Goal: Transaction & Acquisition: Purchase product/service

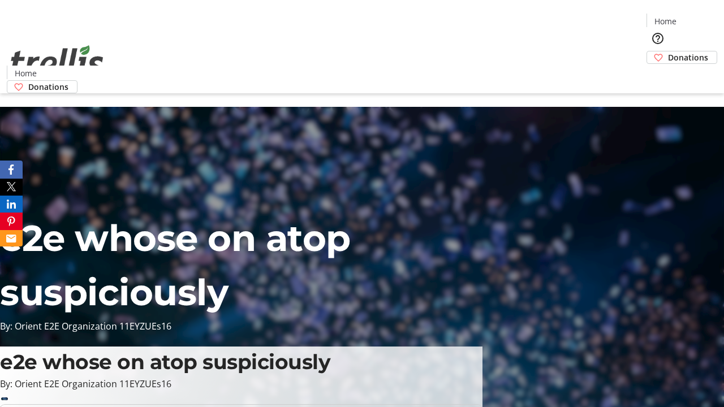
click at [692, 17] on span "Sign Up" at bounding box center [696, 16] width 33 height 14
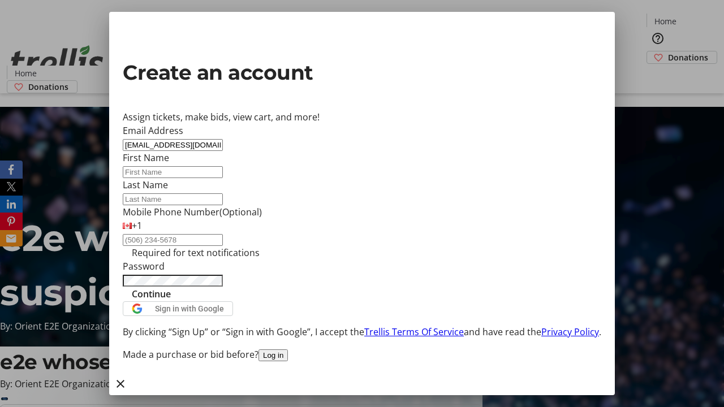
type input "[EMAIL_ADDRESS][DOMAIN_NAME]"
type input "Peyton"
type input "Kuvalis"
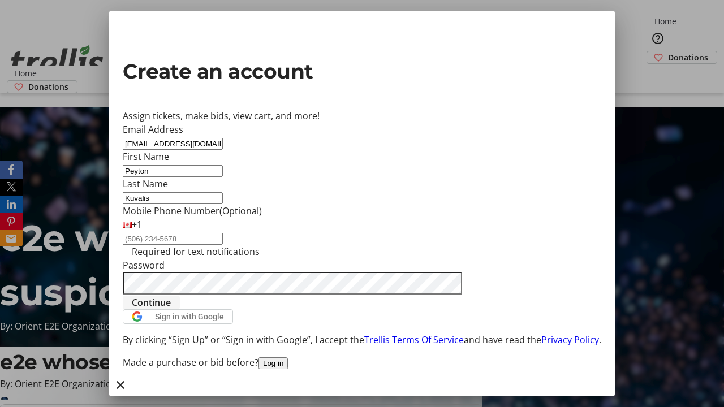
click at [171, 309] on span "Continue" at bounding box center [151, 303] width 39 height 14
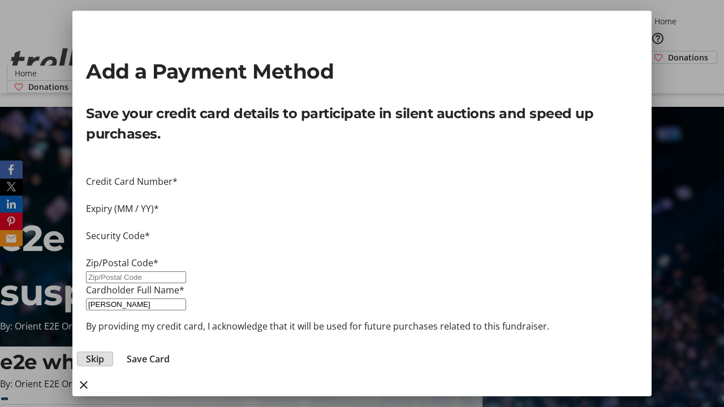
click at [104, 352] on span "Skip" at bounding box center [95, 359] width 18 height 14
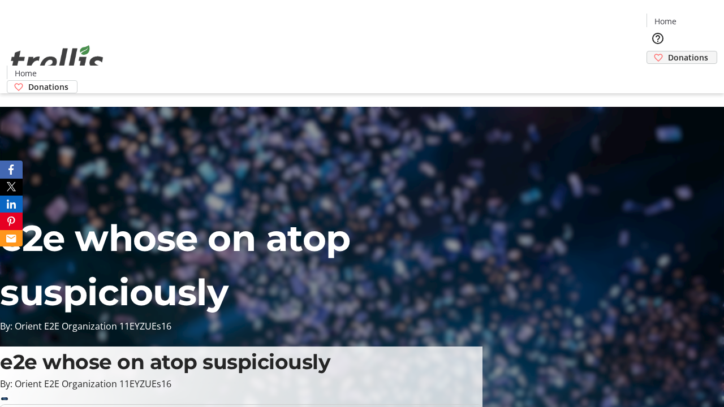
click at [668, 51] on span "Donations" at bounding box center [688, 57] width 40 height 12
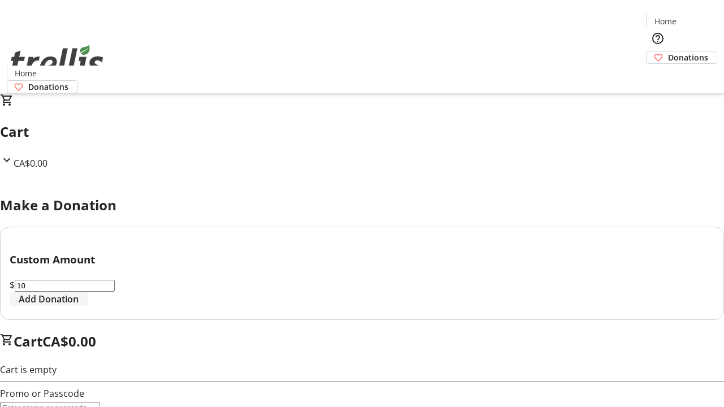
click at [79, 306] on span "Add Donation" at bounding box center [49, 299] width 60 height 14
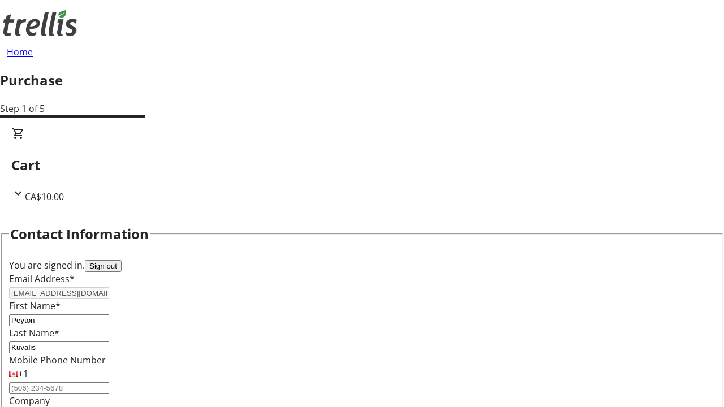
select select "CA"
type input "[STREET_ADDRESS][PERSON_NAME]"
type input "Kelowna"
select select "BC"
type input "Kelowna"
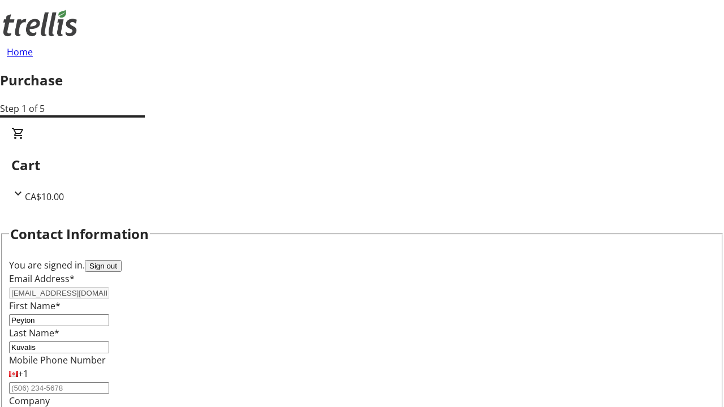
type input "V1Y 0C2"
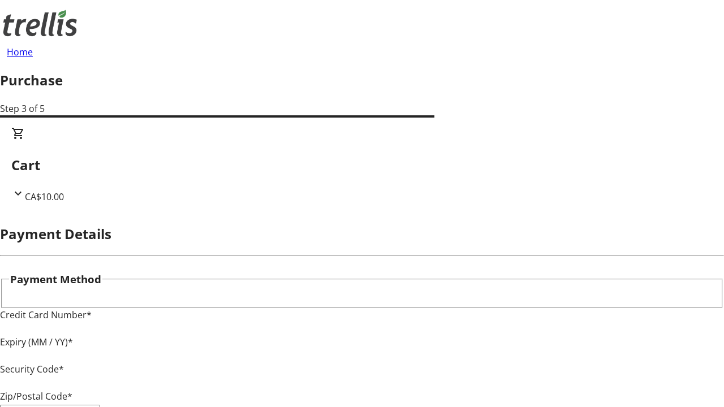
type input "V1Y 0C2"
